Goal: Task Accomplishment & Management: Manage account settings

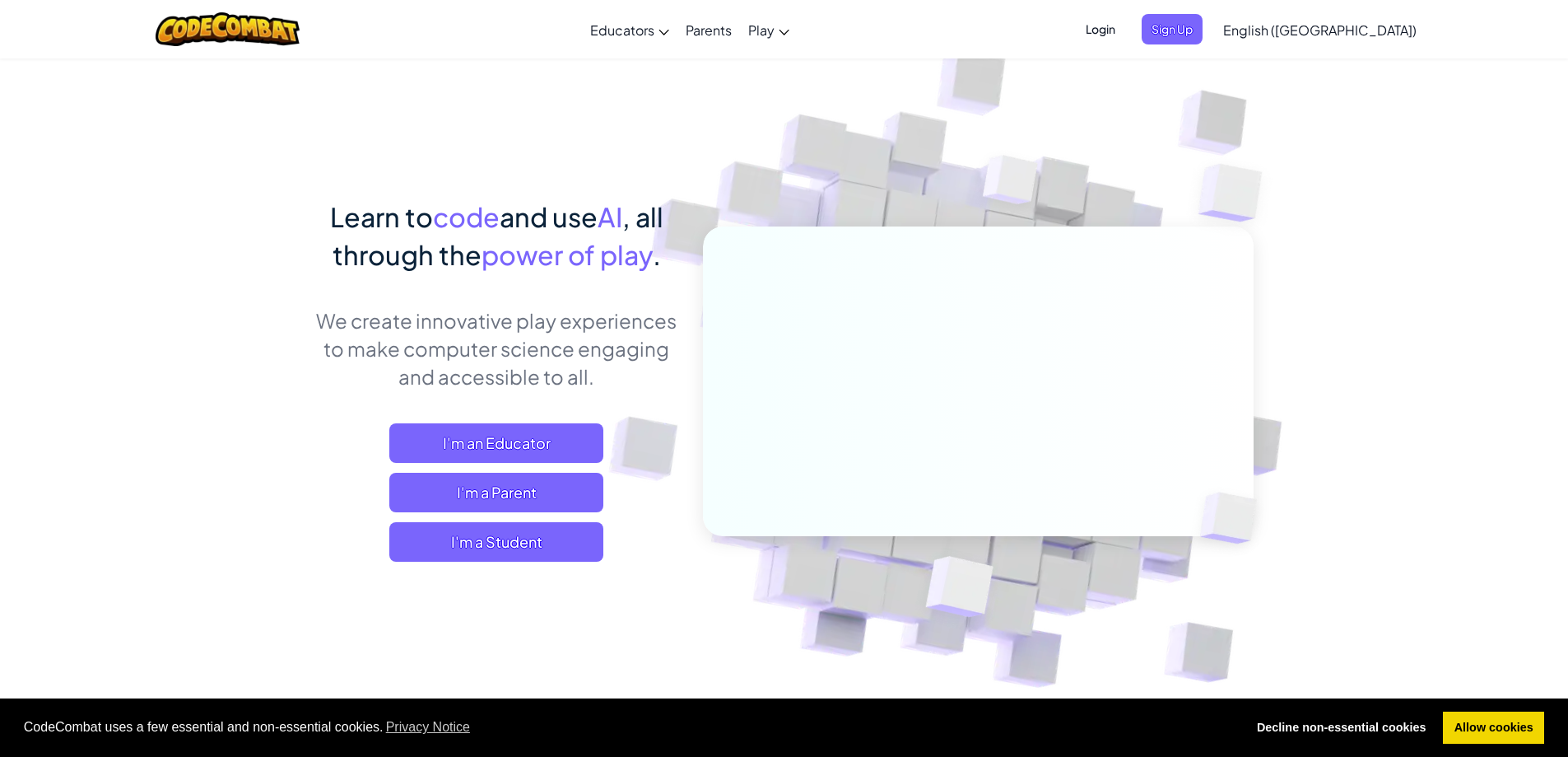
click at [1125, 27] on span "Login" at bounding box center [1100, 29] width 50 height 30
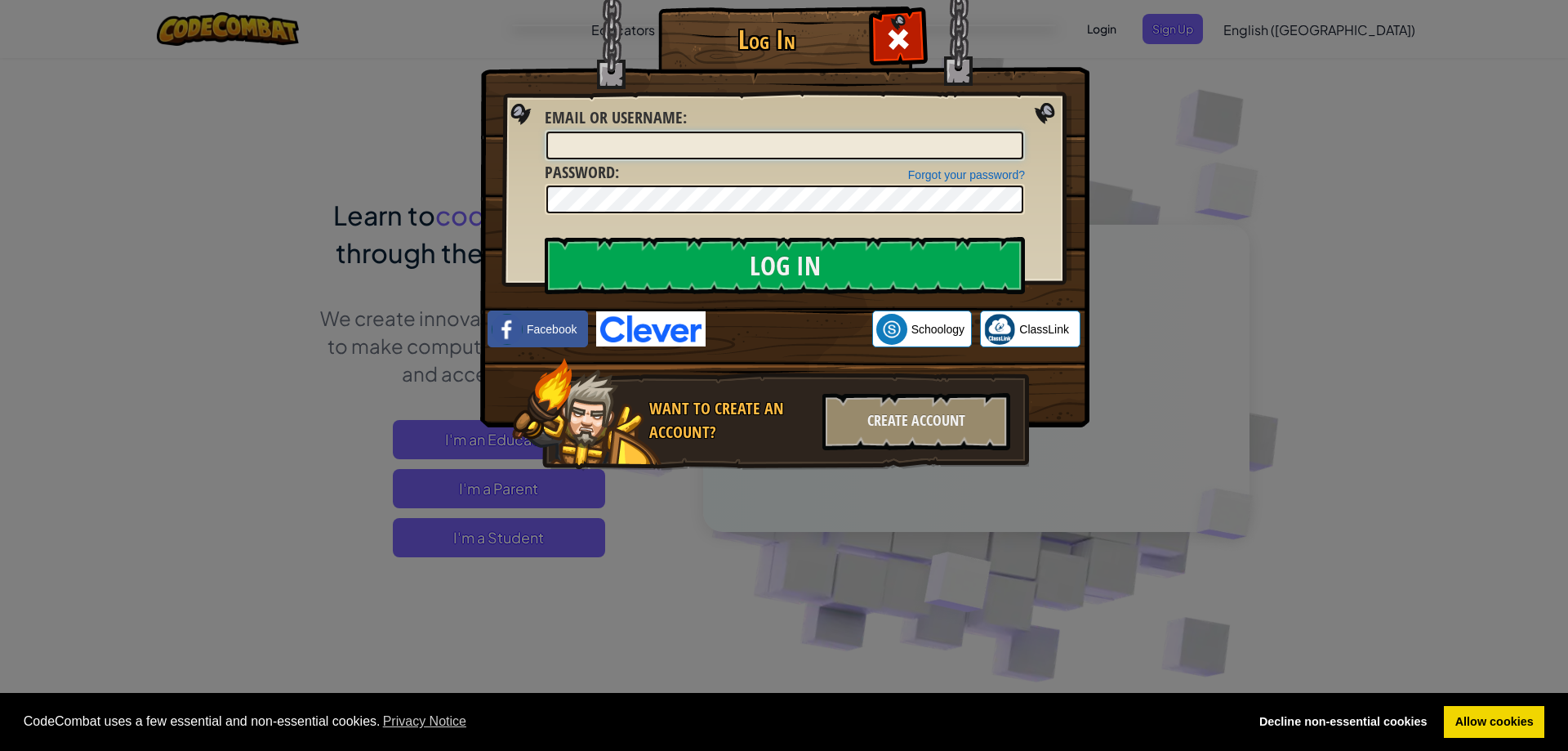
click at [672, 139] on input "Email or Username :" at bounding box center [785, 146] width 477 height 28
type input "joshfgeeks"
click at [646, 191] on div "Forgot your password? Password :" at bounding box center [785, 188] width 480 height 55
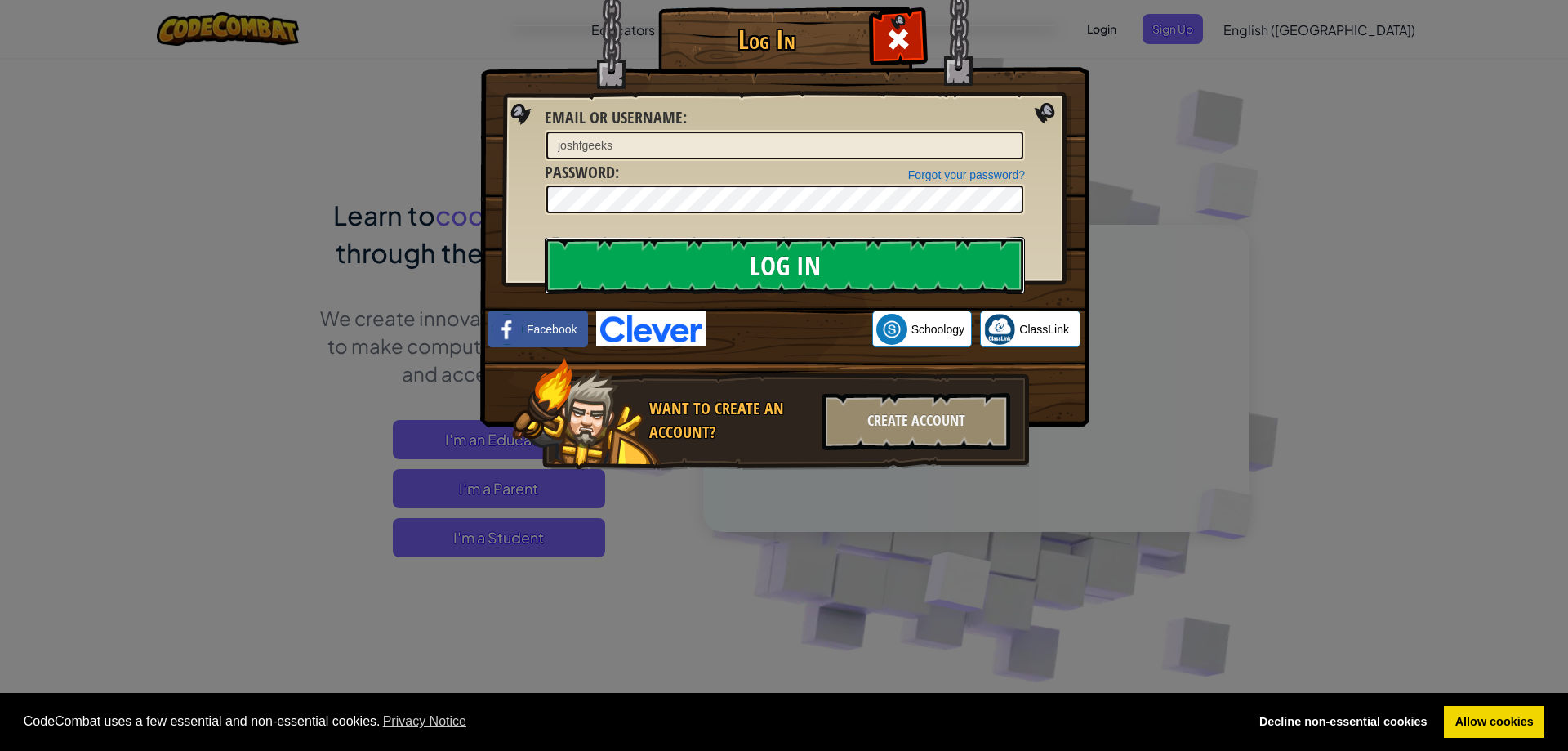
click at [687, 254] on input "Log In" at bounding box center [785, 265] width 480 height 57
